Goal: Task Accomplishment & Management: Manage account settings

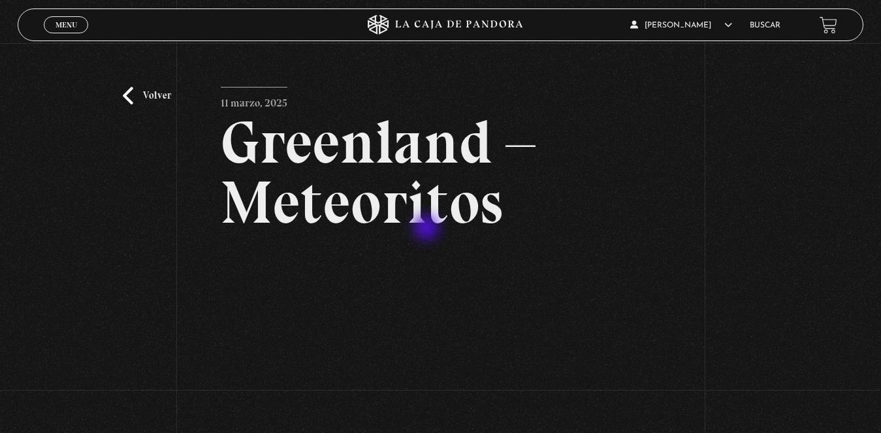
scroll to position [65, 0]
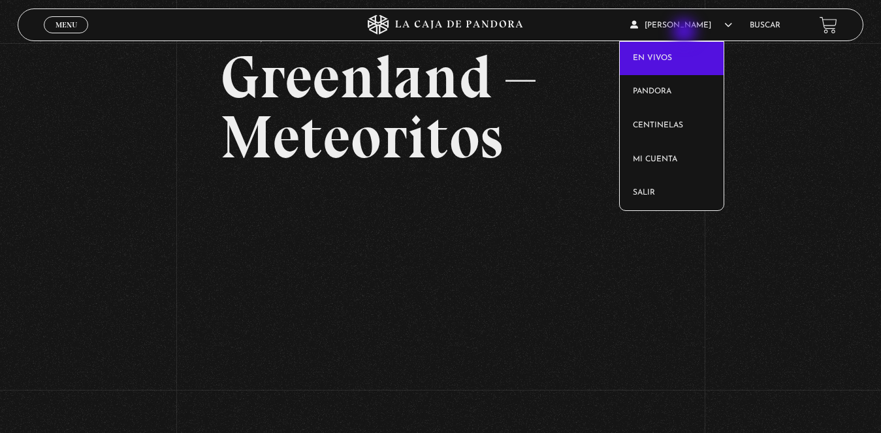
click at [685, 29] on span "CARLA MAYELA PANIAGUA JIMENEZ" at bounding box center [681, 26] width 102 height 8
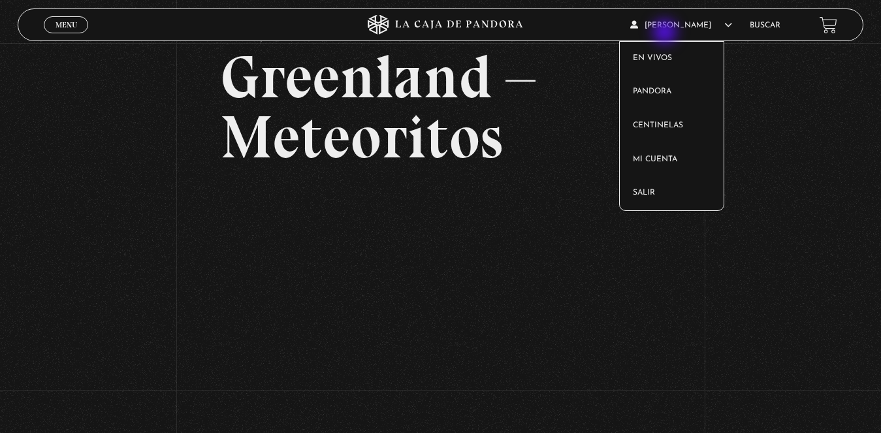
click at [666, 34] on article "CARLA MAYELA PANIAGUA JIMENEZ En vivos Pandora Centinelas Mi cuenta Salir" at bounding box center [683, 25] width 106 height 31
click at [674, 15] on article "CARLA MAYELA PANIAGUA JIMENEZ En vivos Pandora Centinelas Mi cuenta Salir" at bounding box center [683, 25] width 106 height 31
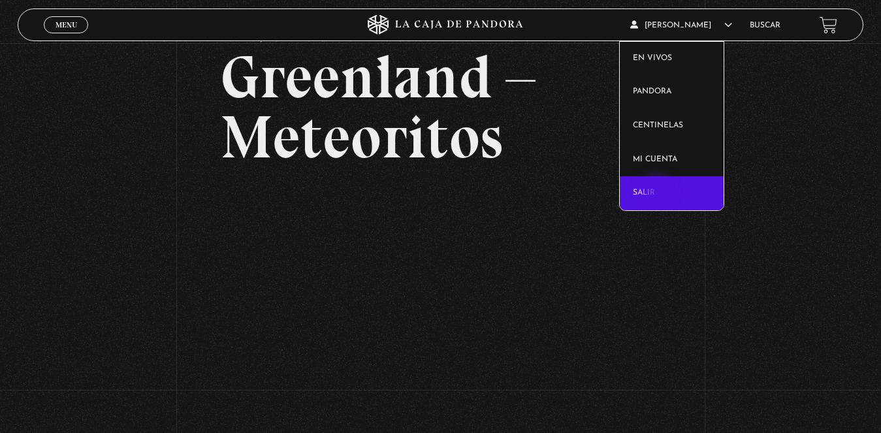
click at [657, 191] on link "Salir" at bounding box center [671, 193] width 104 height 34
